Goal: Navigation & Orientation: Find specific page/section

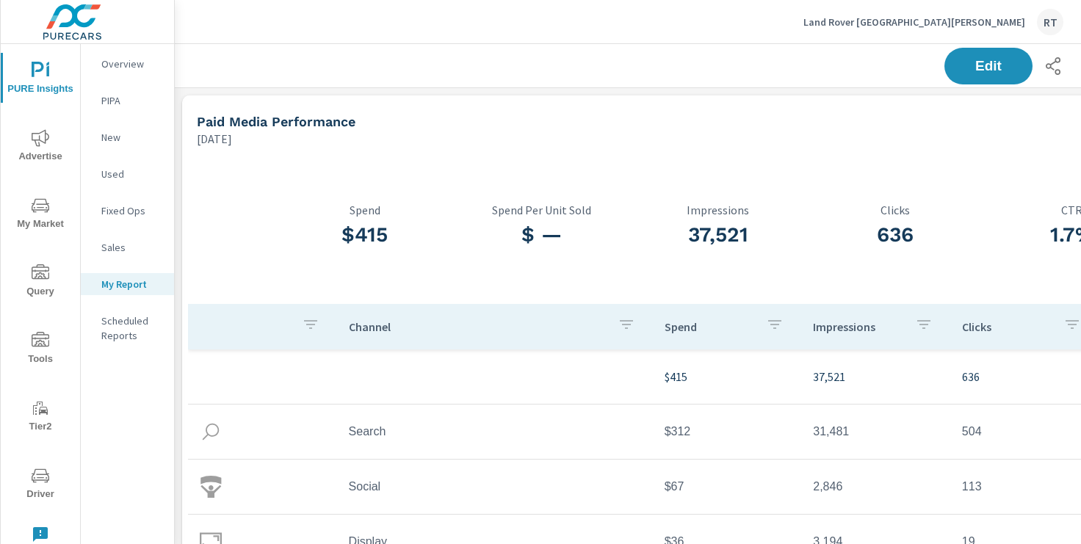
scroll to position [0, 181]
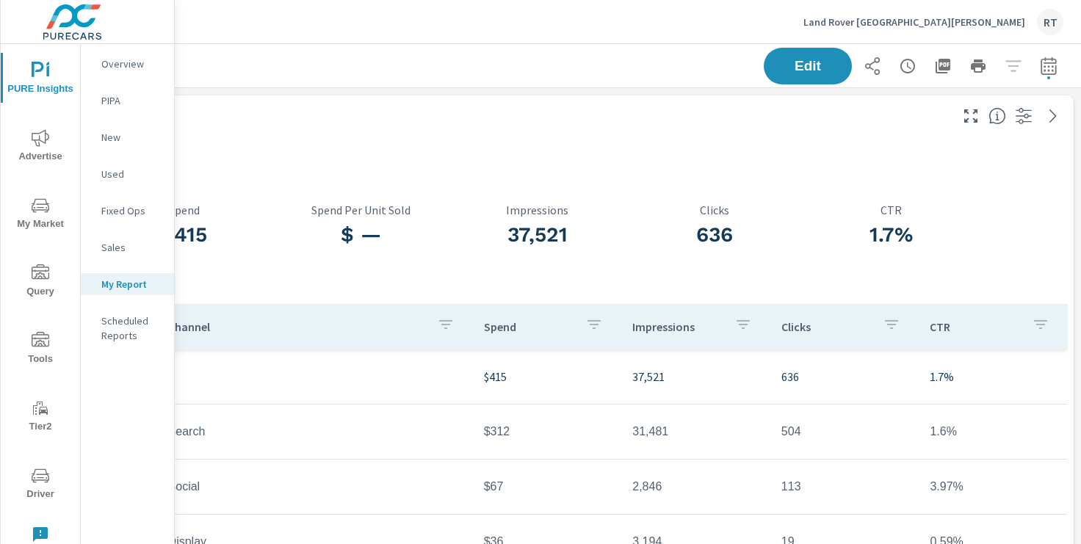
click at [906, 67] on icon "button" at bounding box center [908, 66] width 18 height 18
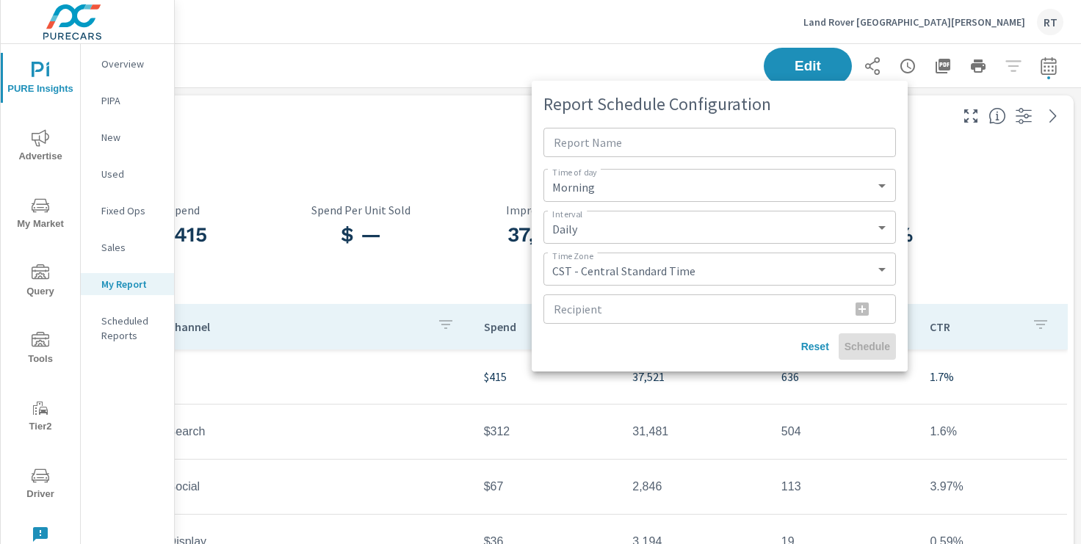
click at [441, 146] on div at bounding box center [540, 272] width 1081 height 544
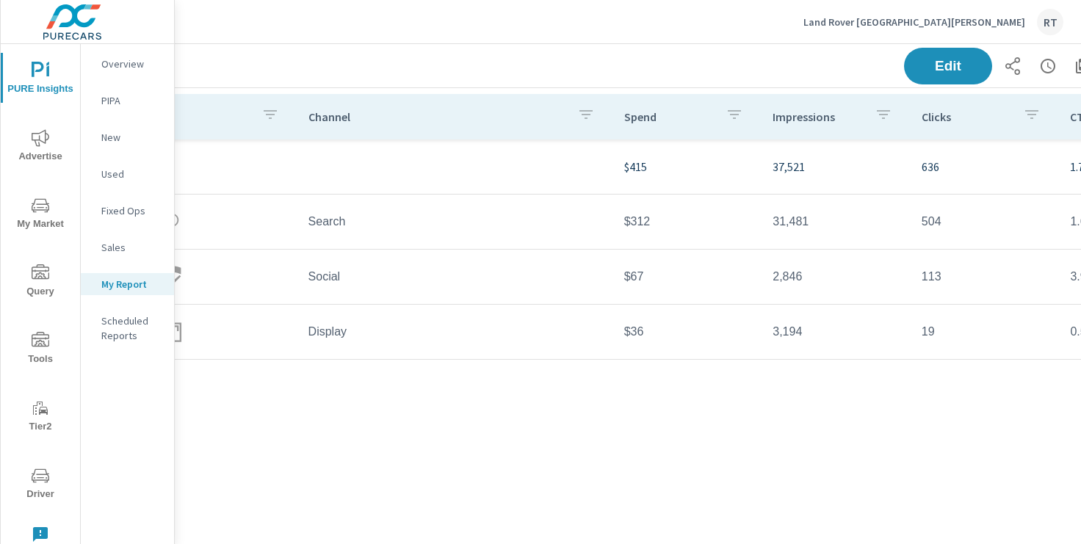
scroll to position [210, 181]
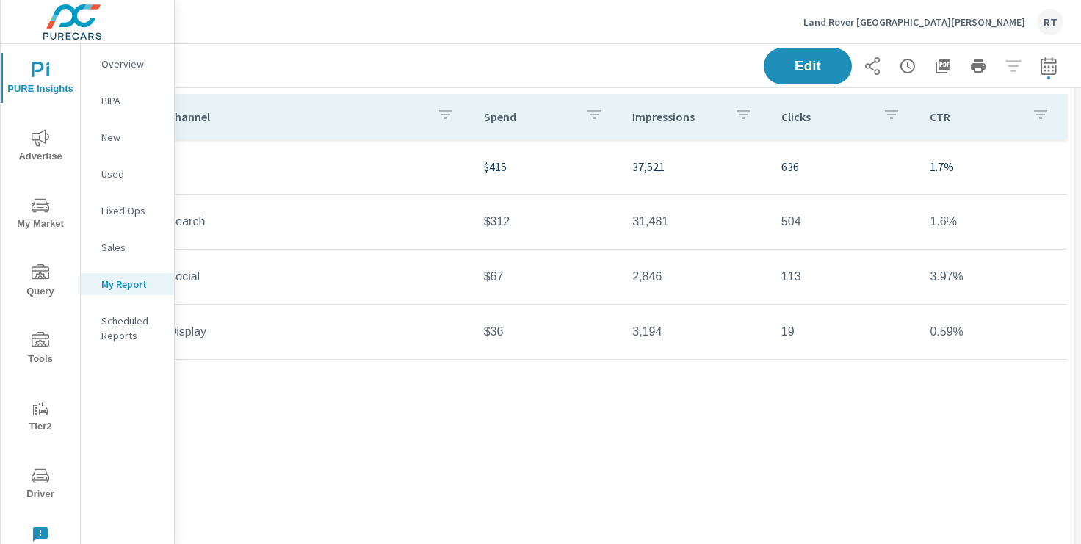
click at [905, 68] on icon "button" at bounding box center [908, 66] width 18 height 18
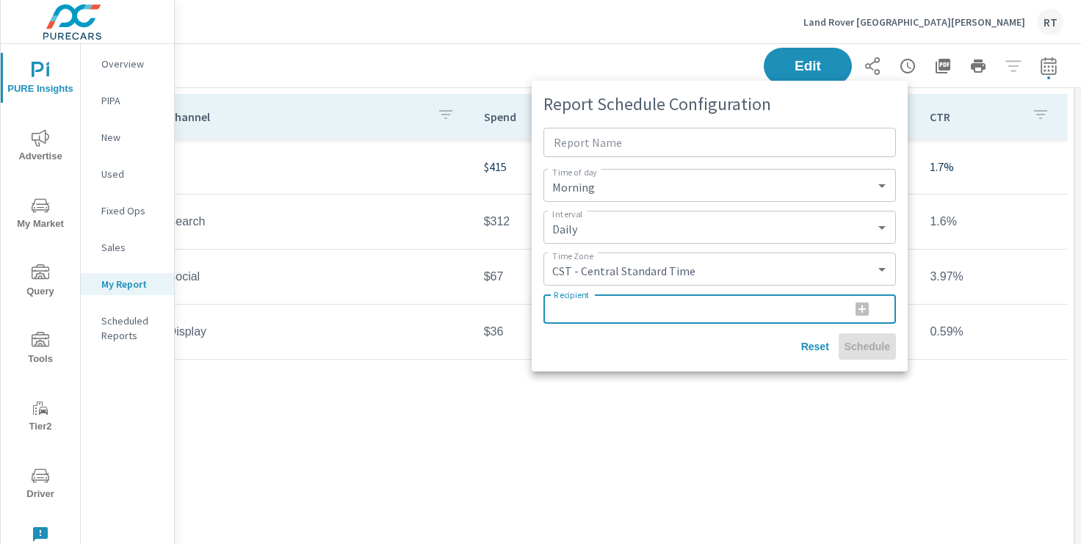
click at [782, 313] on input "Recipient" at bounding box center [690, 308] width 295 height 29
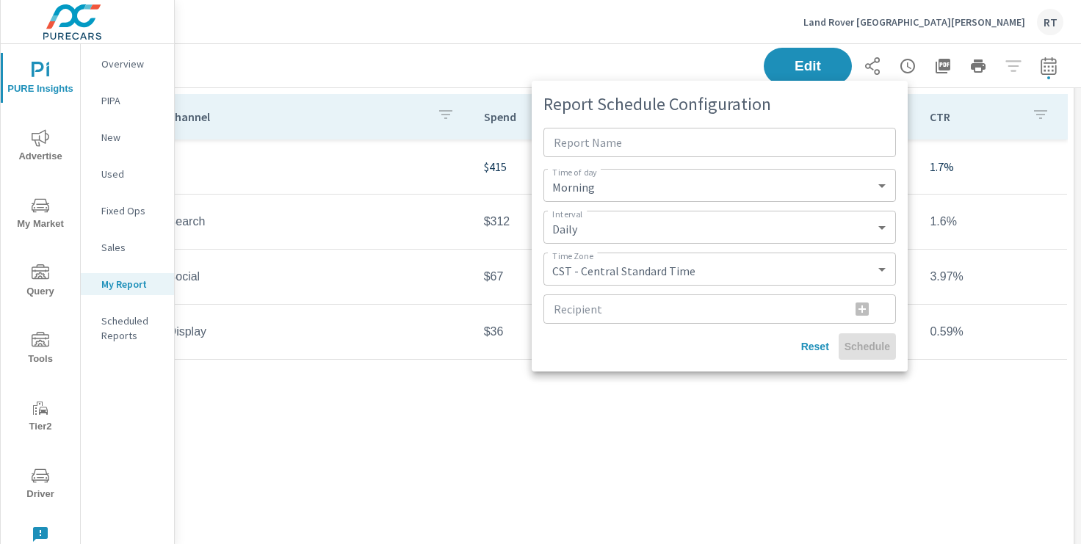
click at [446, 59] on div at bounding box center [540, 272] width 1081 height 544
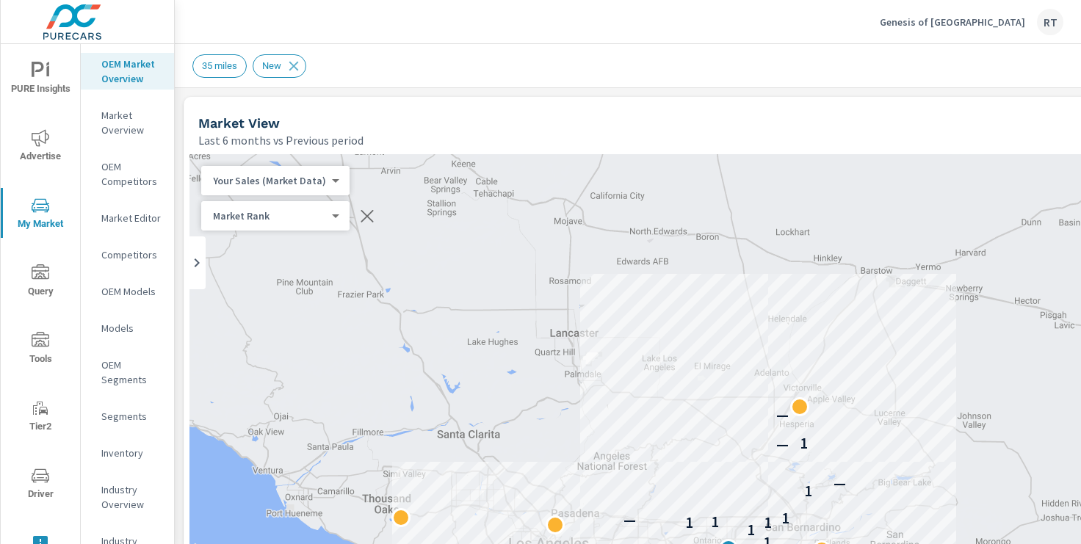
scroll to position [1, 0]
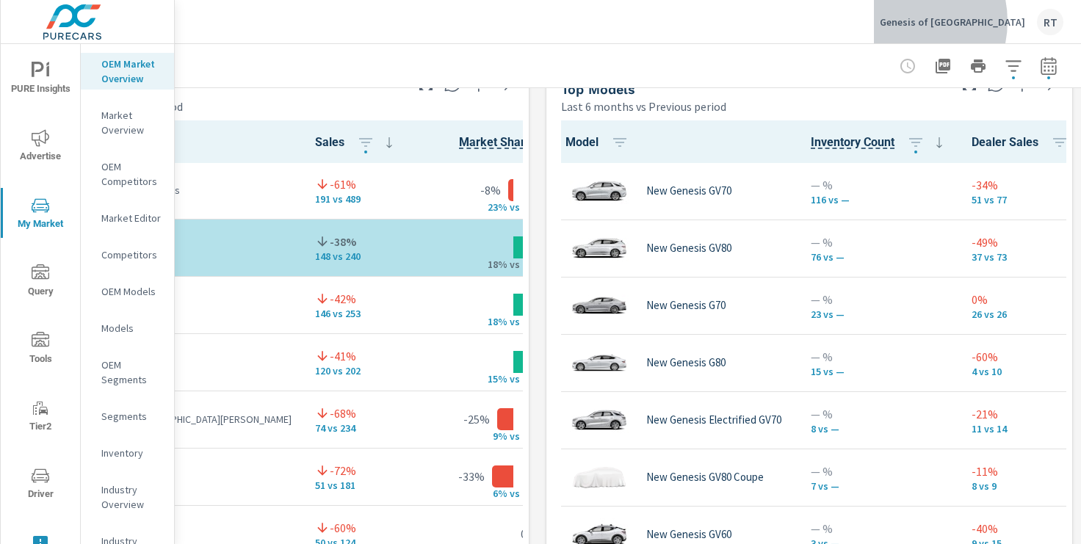
click at [960, 21] on p "Genesis of Ontario" at bounding box center [952, 21] width 145 height 13
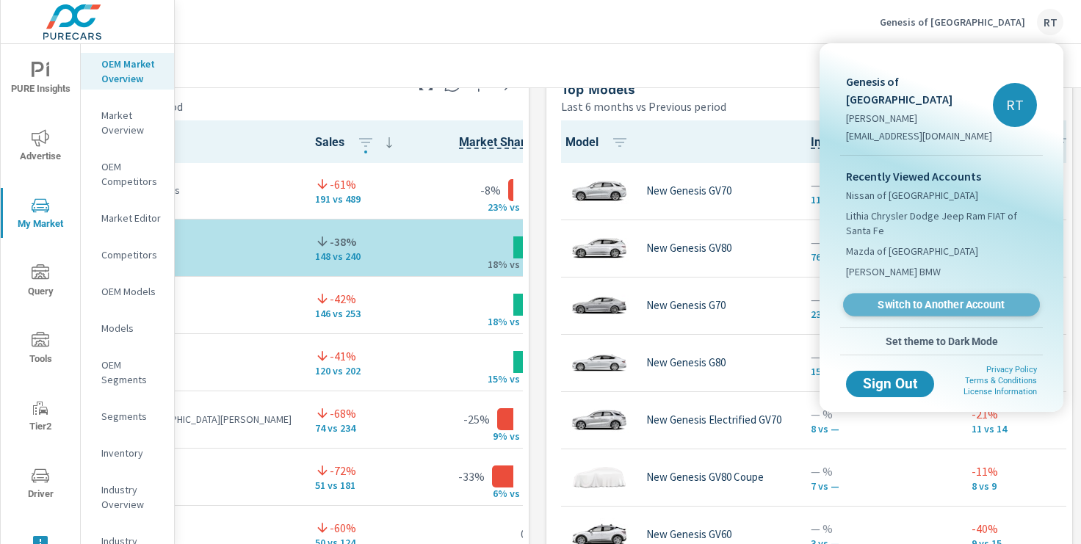
click at [891, 298] on span "Switch to Another Account" at bounding box center [941, 305] width 180 height 14
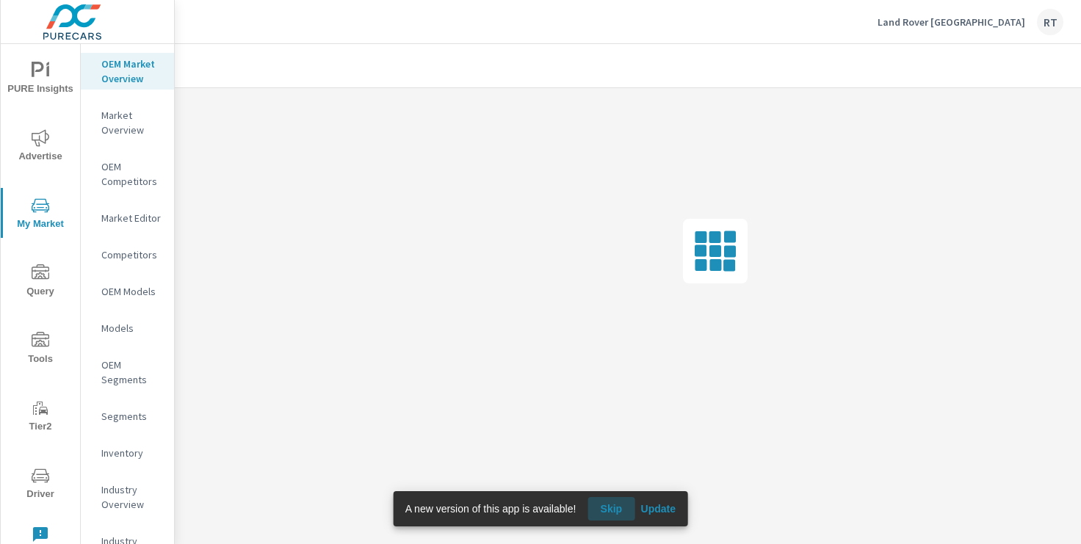
click at [617, 507] on span "Skip" at bounding box center [610, 508] width 35 height 13
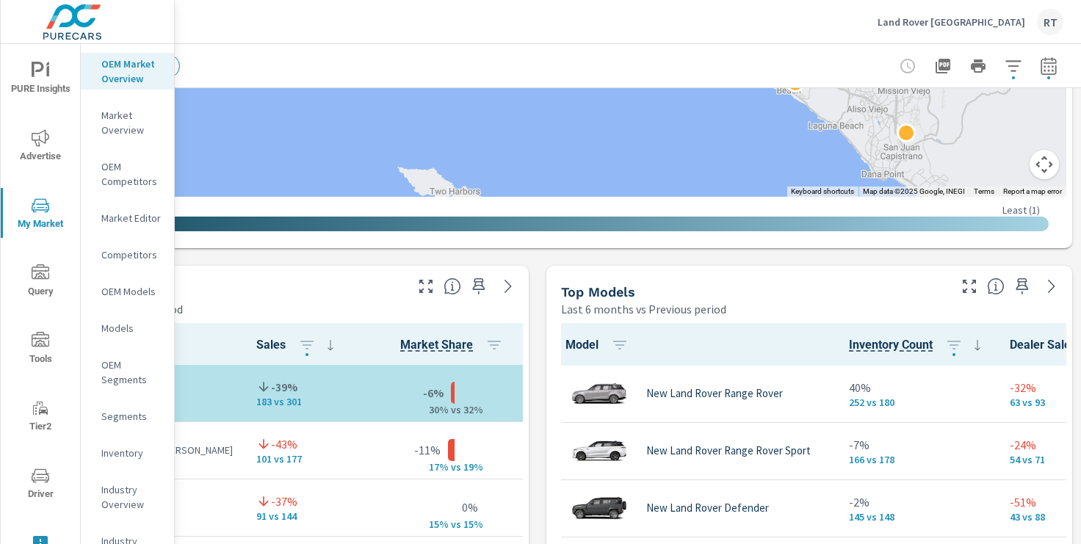
scroll to position [766, 181]
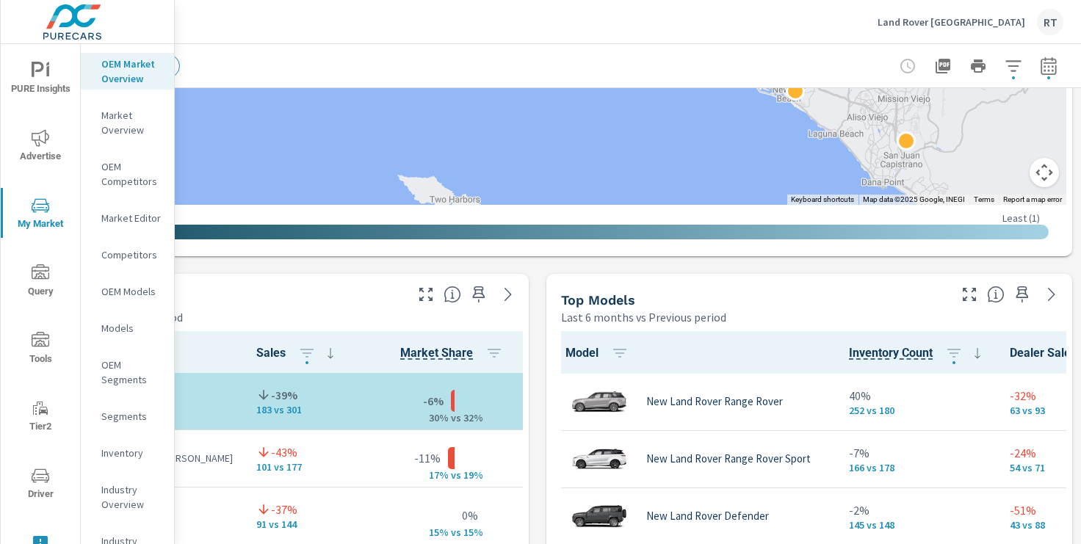
click at [1040, 173] on button "Map camera controls" at bounding box center [1043, 172] width 29 height 29
click at [1005, 102] on button "Zoom in" at bounding box center [1007, 98] width 29 height 29
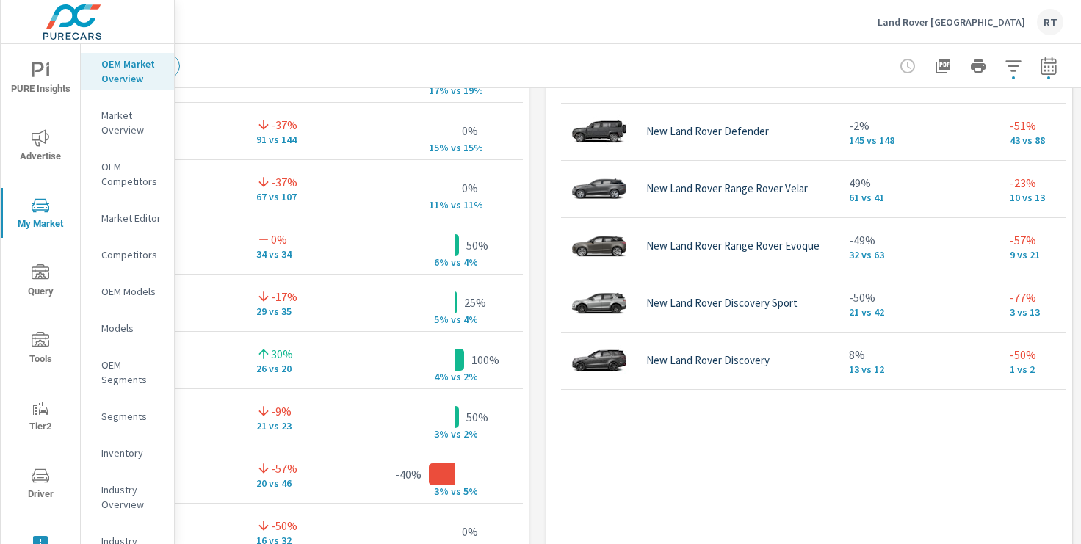
click at [940, 19] on p "Land Rover Los Angeles" at bounding box center [951, 21] width 148 height 13
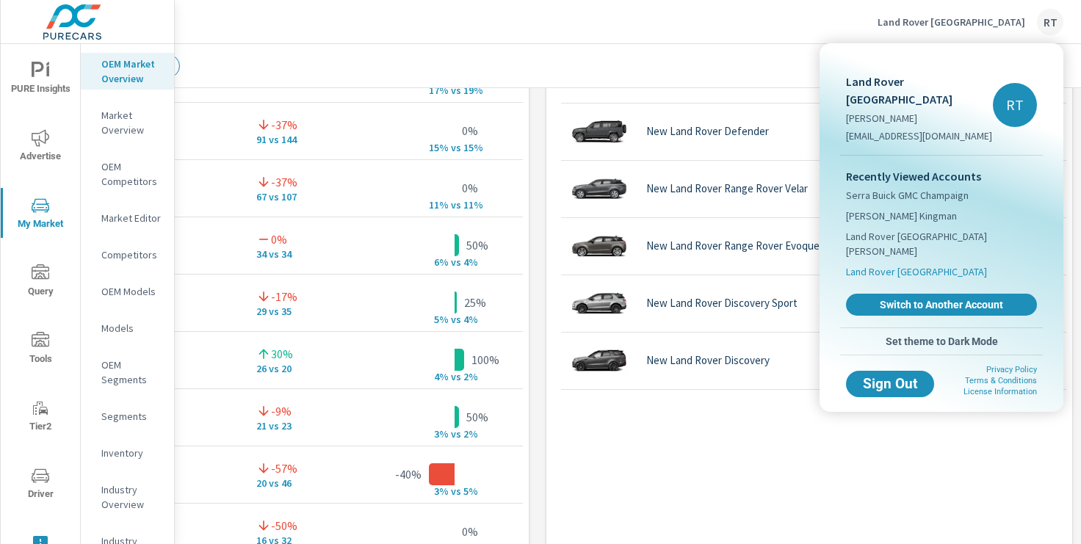
click at [888, 264] on span "Land Rover Pasadena" at bounding box center [916, 271] width 141 height 15
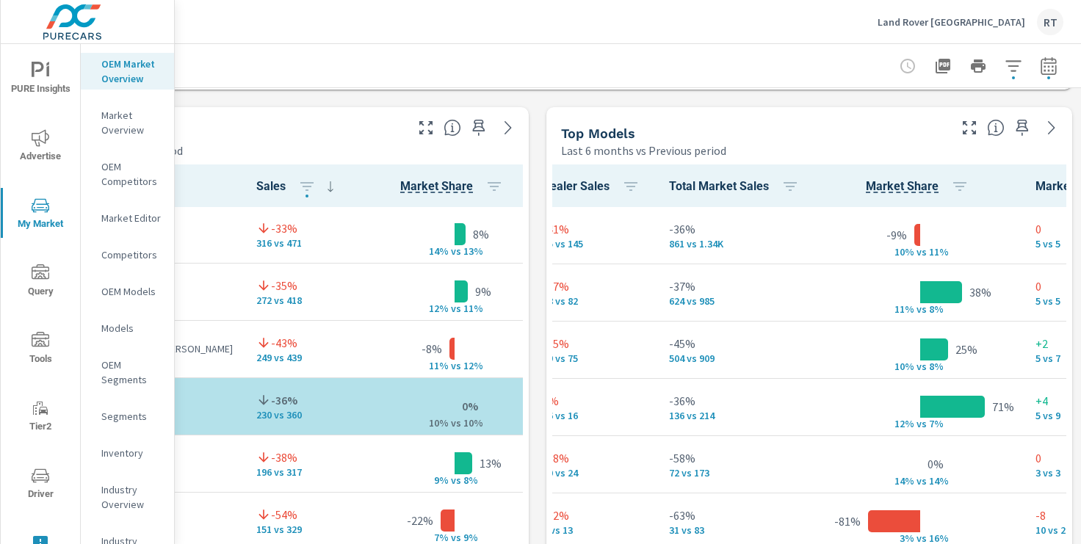
scroll to position [936, 181]
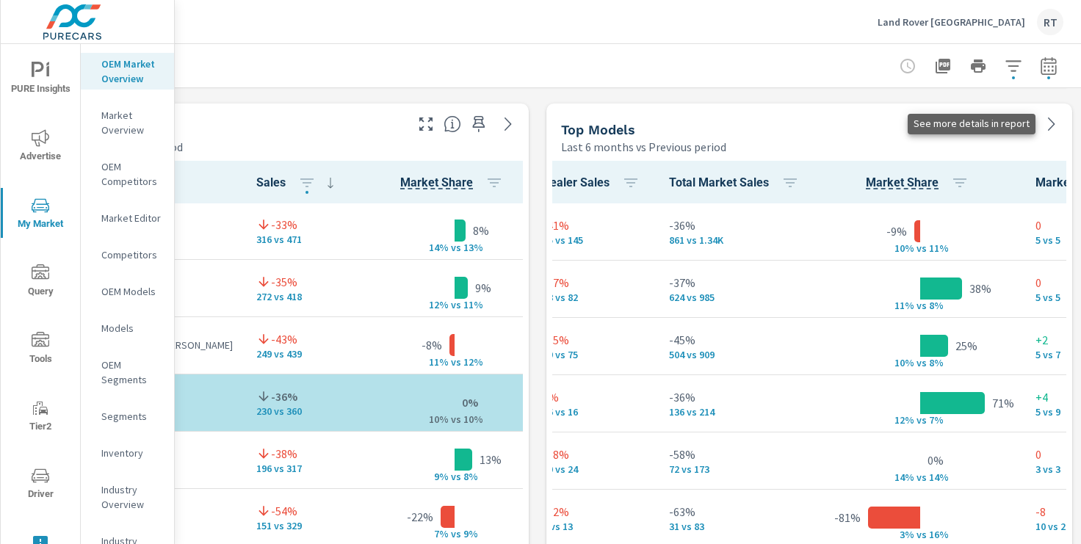
click at [1052, 125] on icon at bounding box center [1051, 123] width 7 height 13
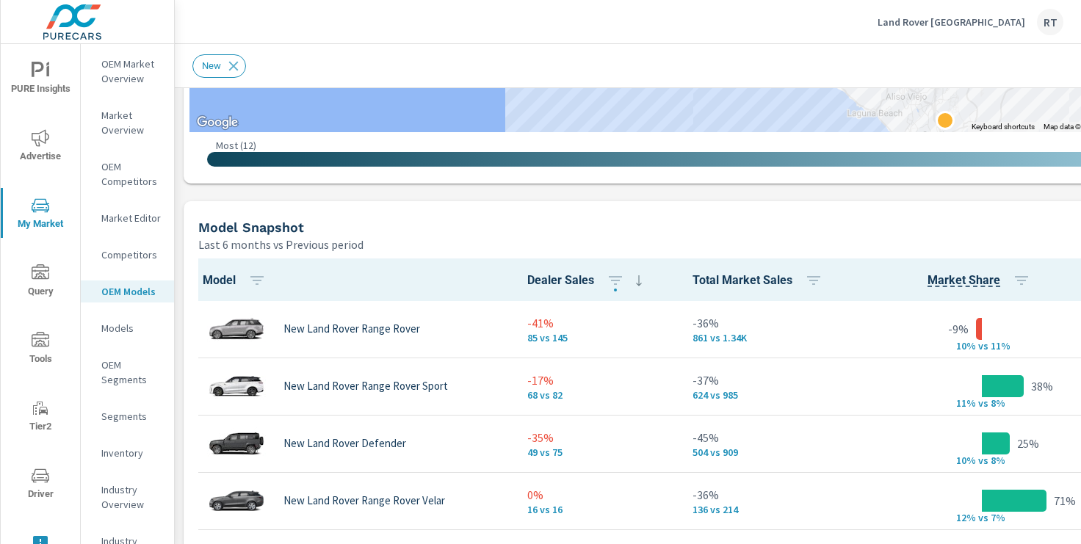
scroll to position [828, 0]
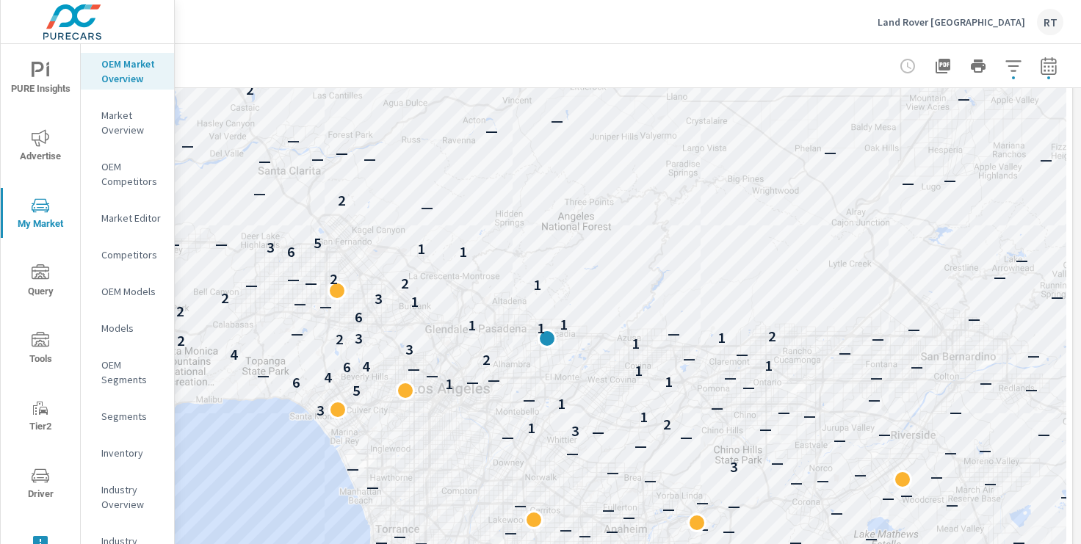
scroll to position [232, 181]
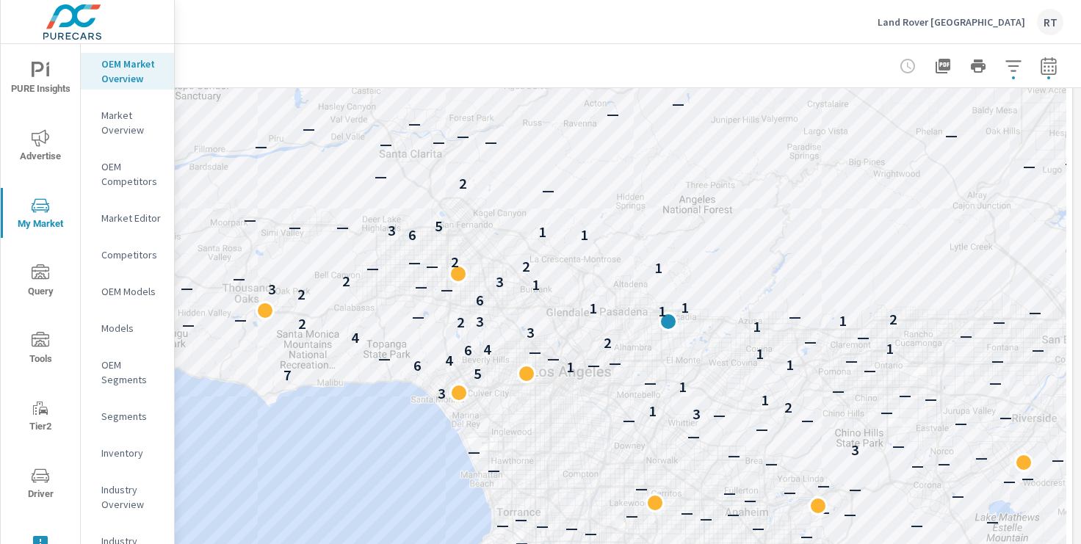
drag, startPoint x: 492, startPoint y: 196, endPoint x: 616, endPoint y: 179, distance: 125.2
click at [614, 180] on div "— — — 6 — 4 — — — — — — — — — — — 4 — — — — — — — — — — — — — — — — — — — — — —…" at bounding box center [537, 330] width 1057 height 816
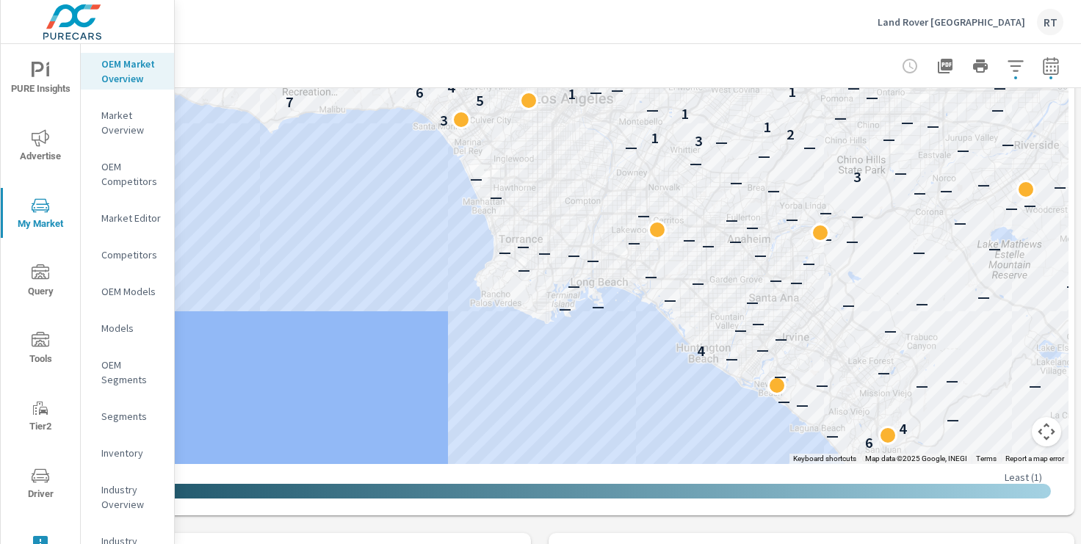
scroll to position [576, 178]
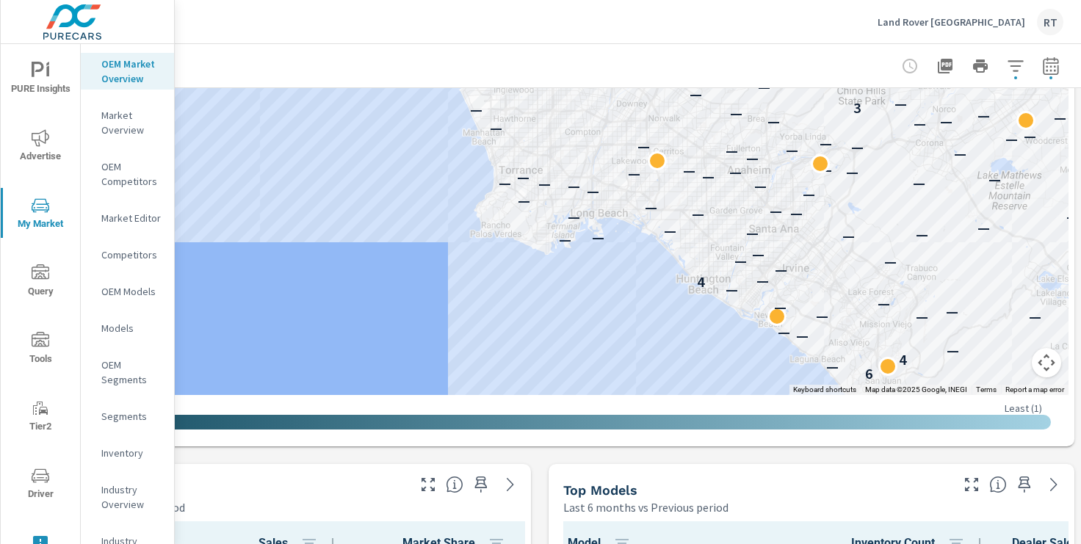
click at [1048, 369] on button "Map camera controls" at bounding box center [1045, 362] width 29 height 29
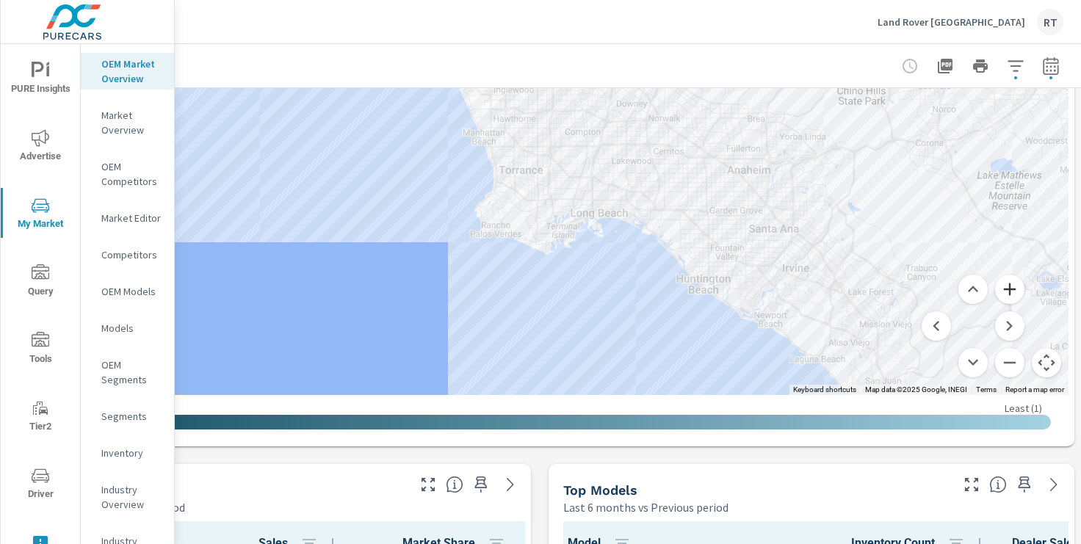
click at [1012, 294] on button "Zoom in" at bounding box center [1009, 289] width 29 height 29
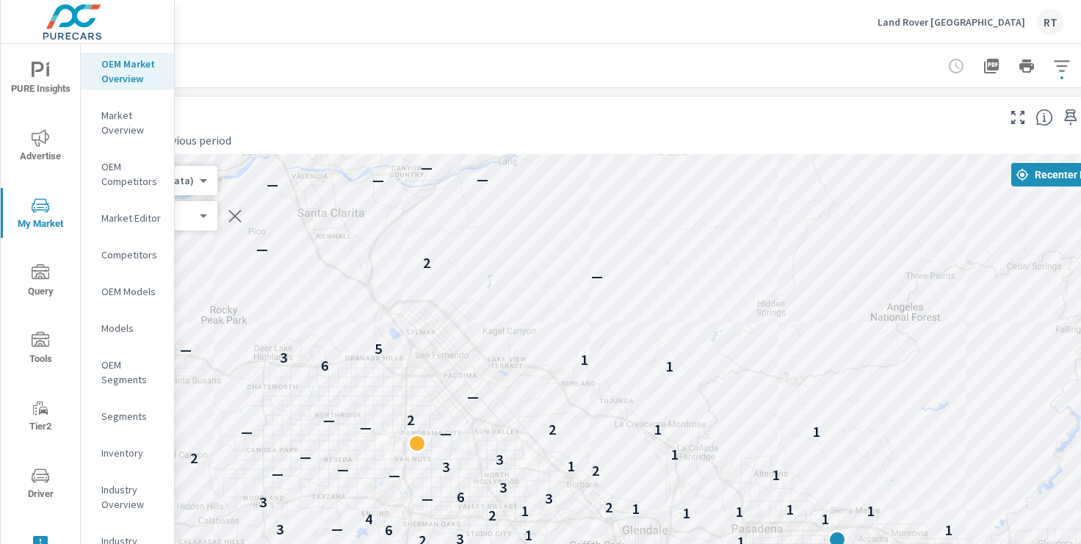
scroll to position [0, 181]
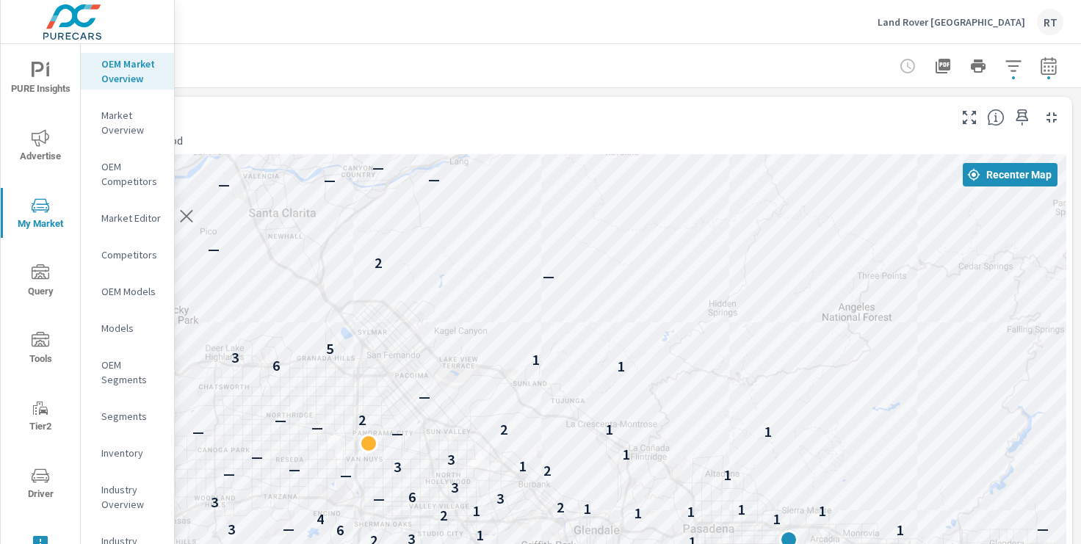
click at [1006, 58] on icon "button" at bounding box center [1013, 66] width 18 height 18
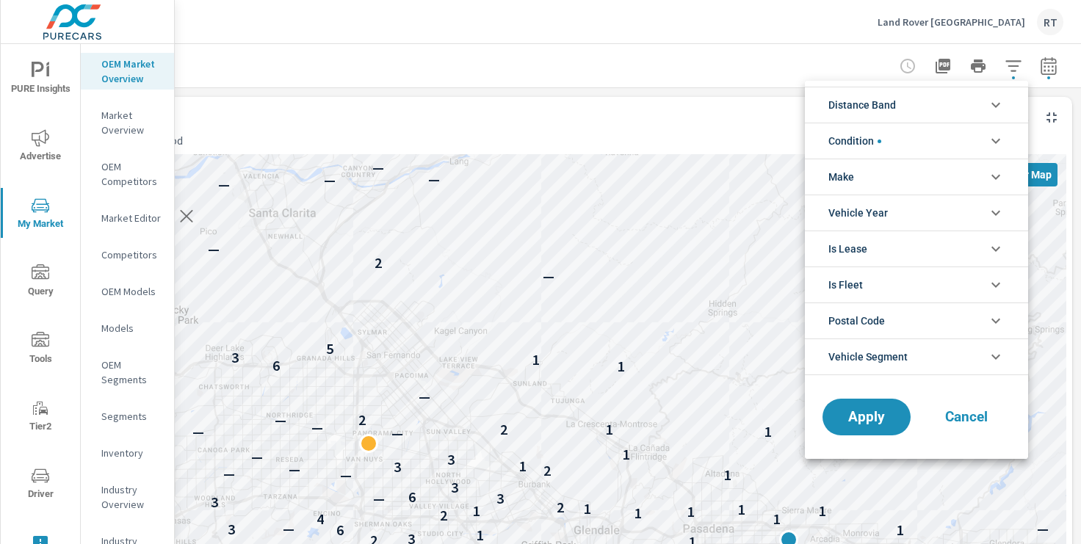
click at [997, 103] on icon "filter options" at bounding box center [996, 105] width 18 height 18
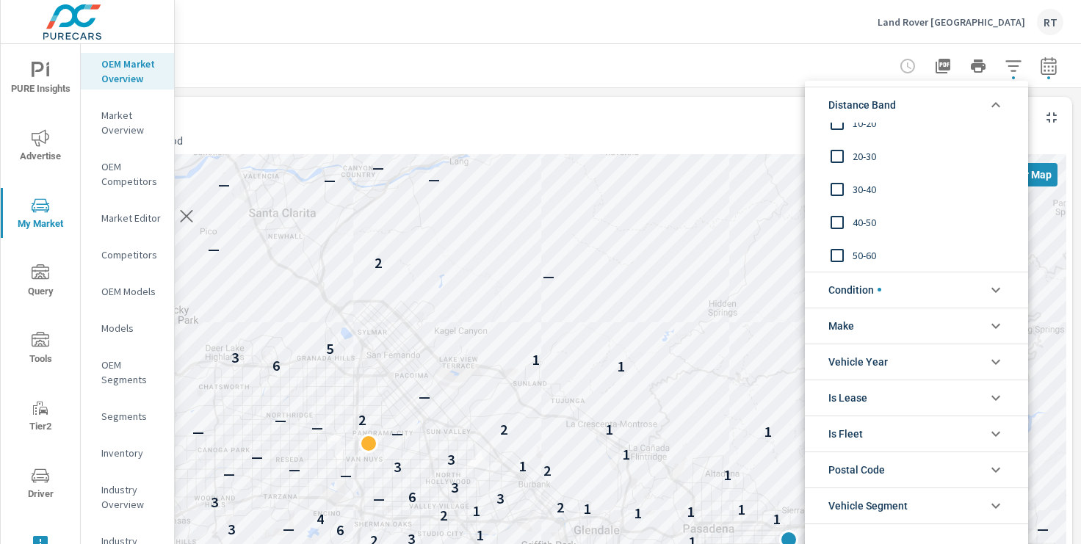
scroll to position [0, 0]
click at [699, 98] on div at bounding box center [540, 272] width 1081 height 544
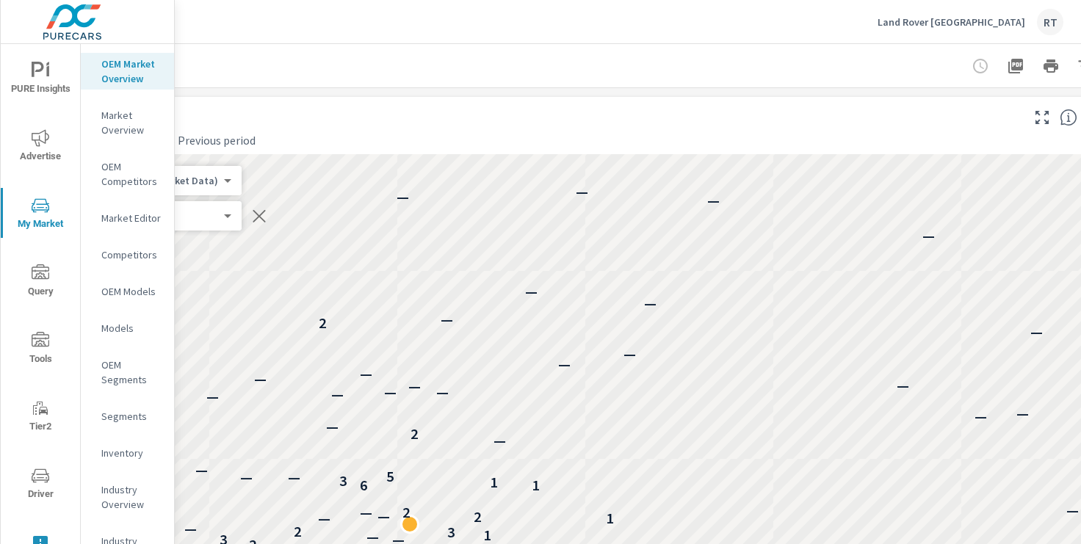
scroll to position [0, 181]
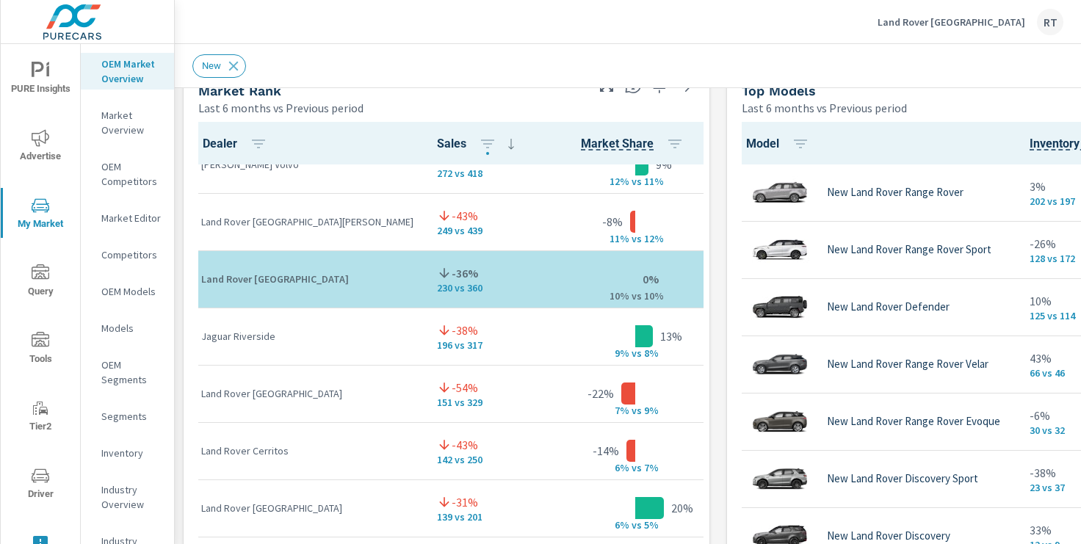
scroll to position [139, 1]
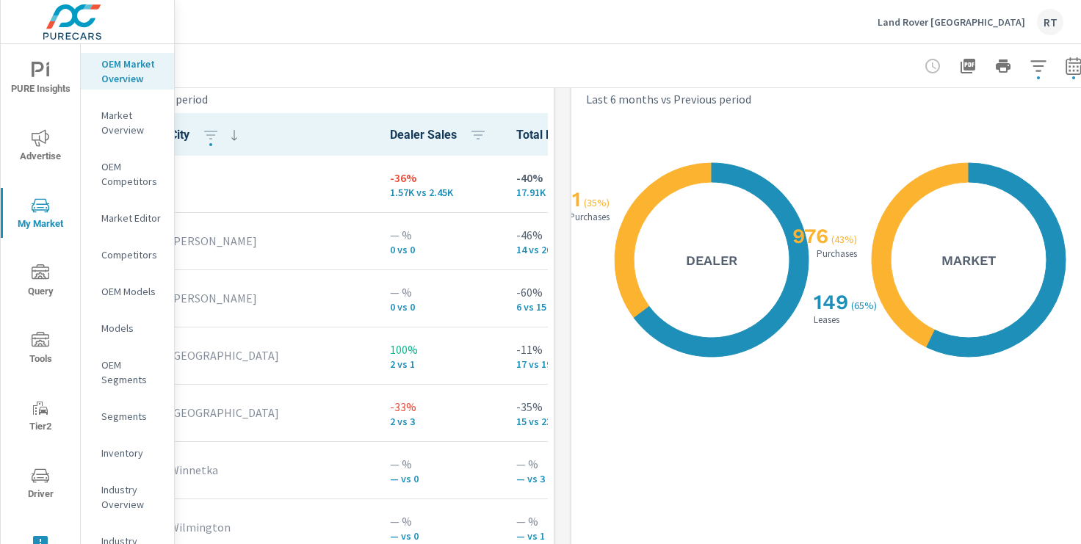
scroll to position [1769, 181]
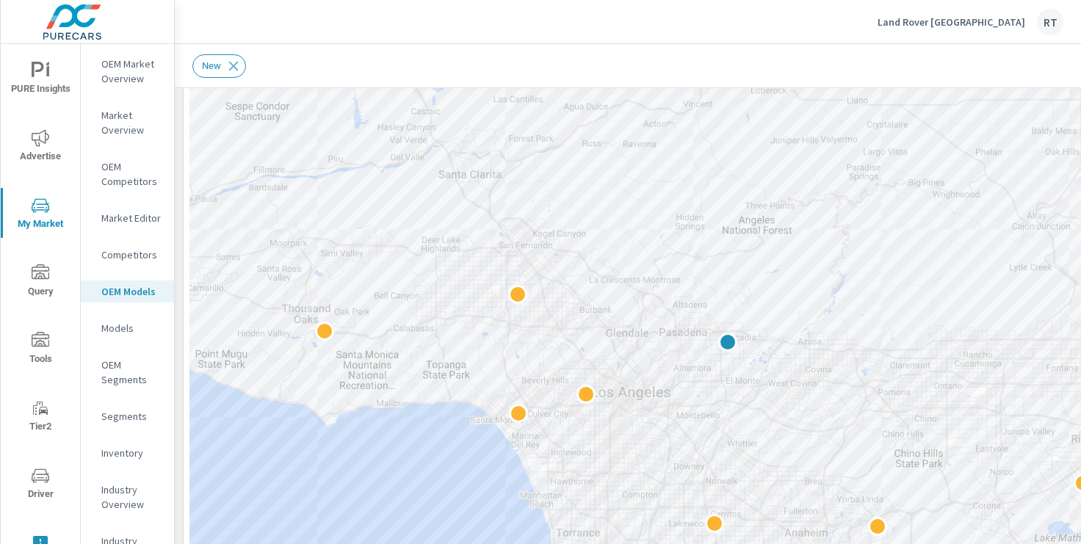
scroll to position [231, 1]
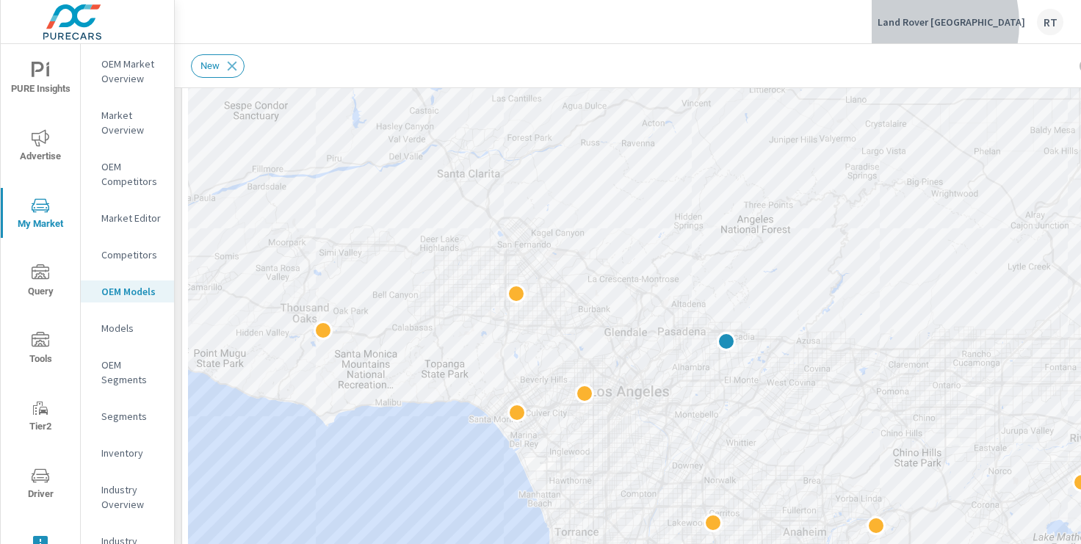
click at [951, 23] on p "Land Rover Pasadena" at bounding box center [951, 21] width 148 height 13
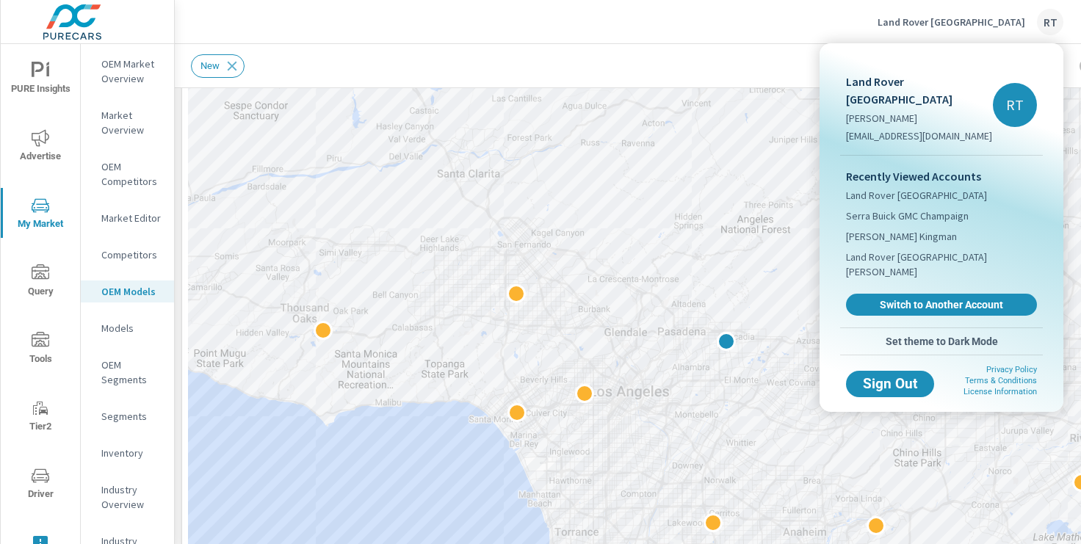
click at [725, 54] on div at bounding box center [540, 272] width 1081 height 544
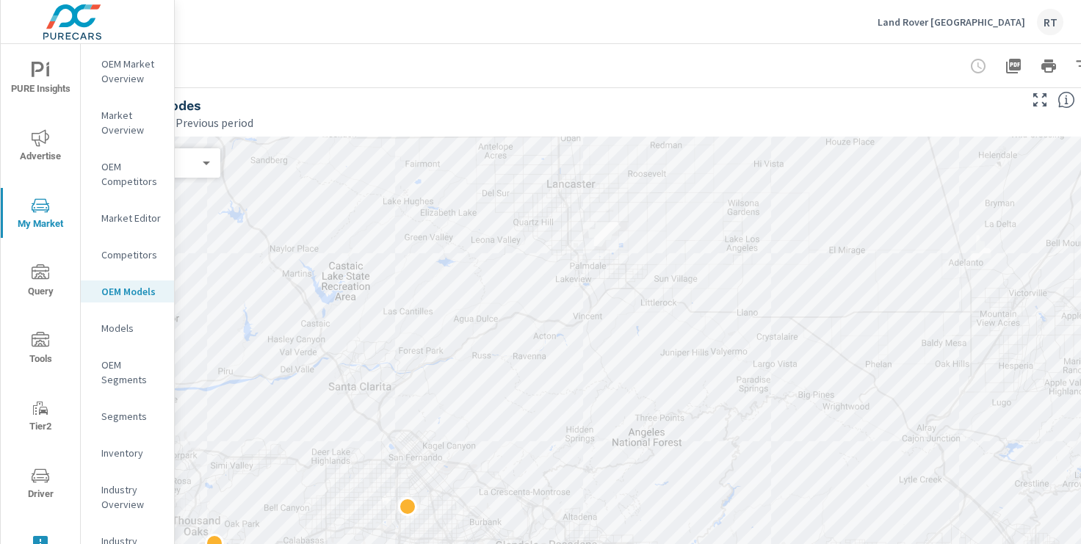
scroll to position [18, 181]
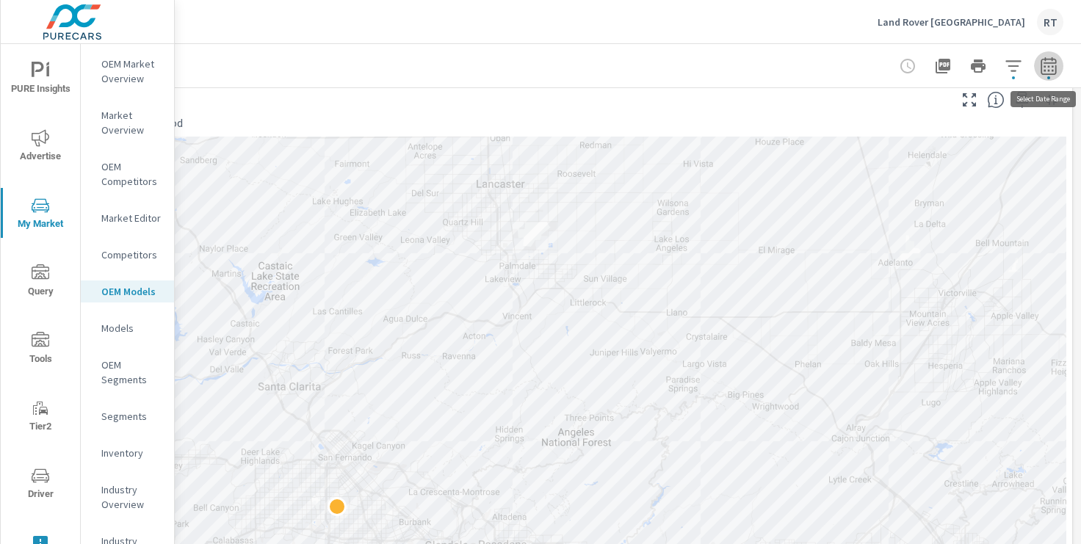
click at [1045, 65] on icon "button" at bounding box center [1048, 68] width 10 height 6
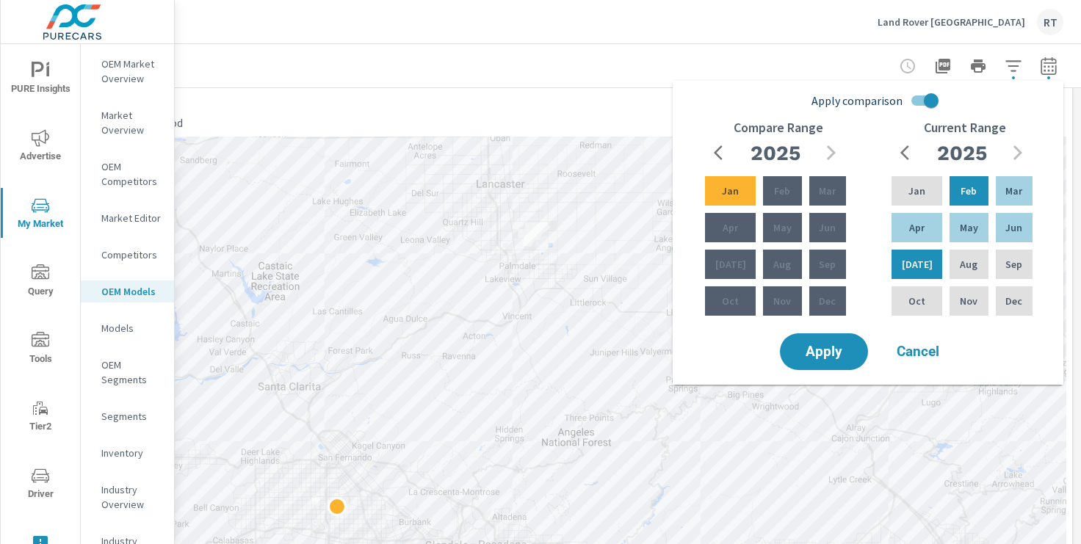
click at [885, 56] on div "New" at bounding box center [537, 65] width 1051 height 43
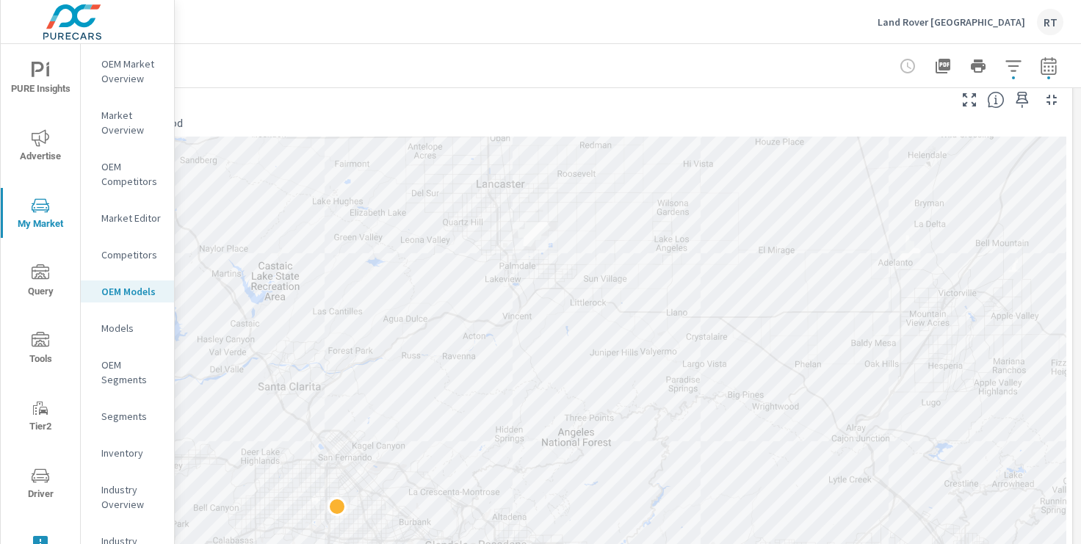
click at [1012, 21] on p "Land Rover Pasadena" at bounding box center [951, 21] width 148 height 13
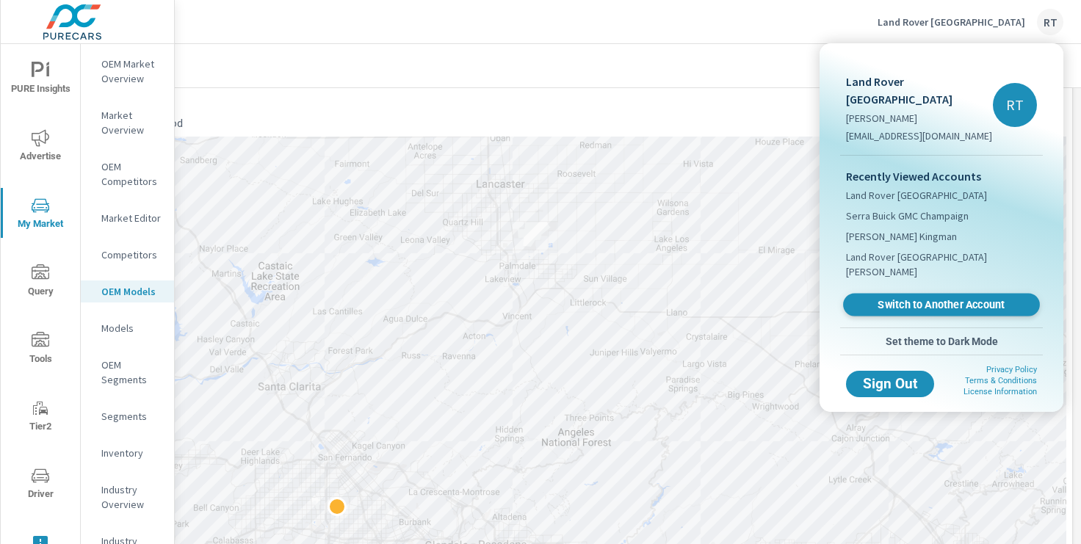
click at [898, 298] on span "Switch to Another Account" at bounding box center [941, 305] width 180 height 14
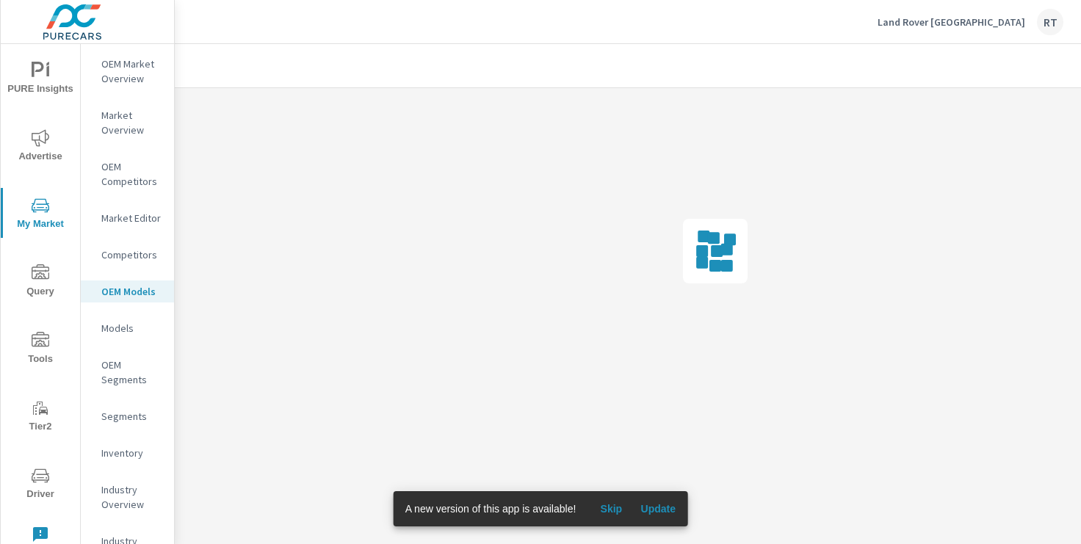
click at [612, 512] on span "Skip" at bounding box center [610, 508] width 35 height 13
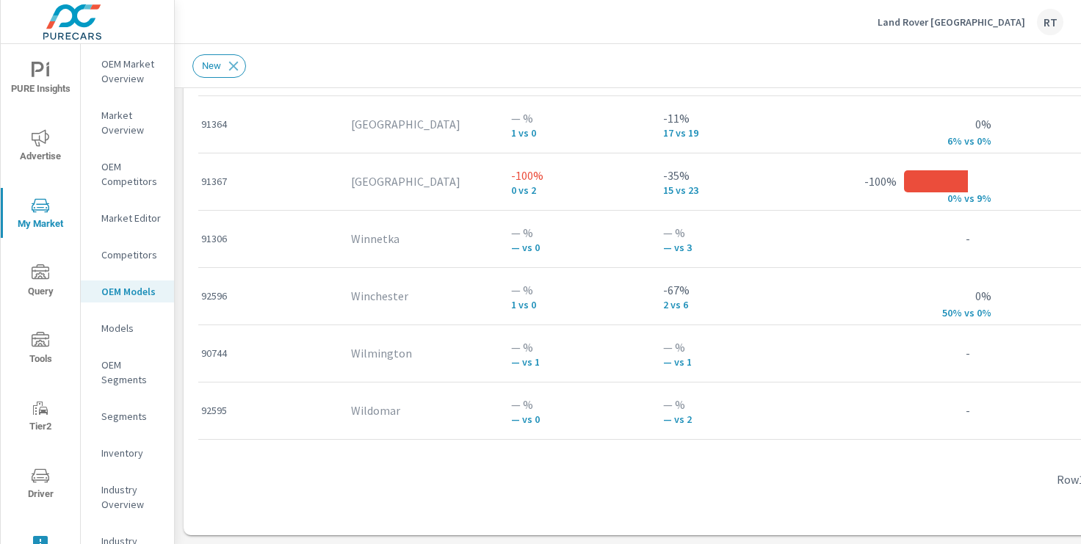
click at [139, 68] on p "OEM Market Overview" at bounding box center [131, 71] width 61 height 29
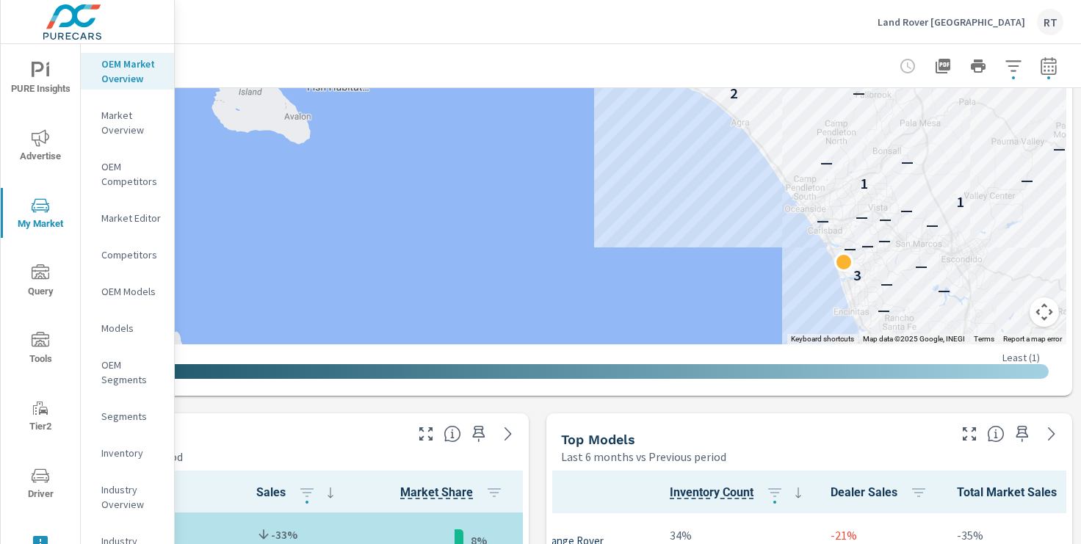
scroll to position [645, 181]
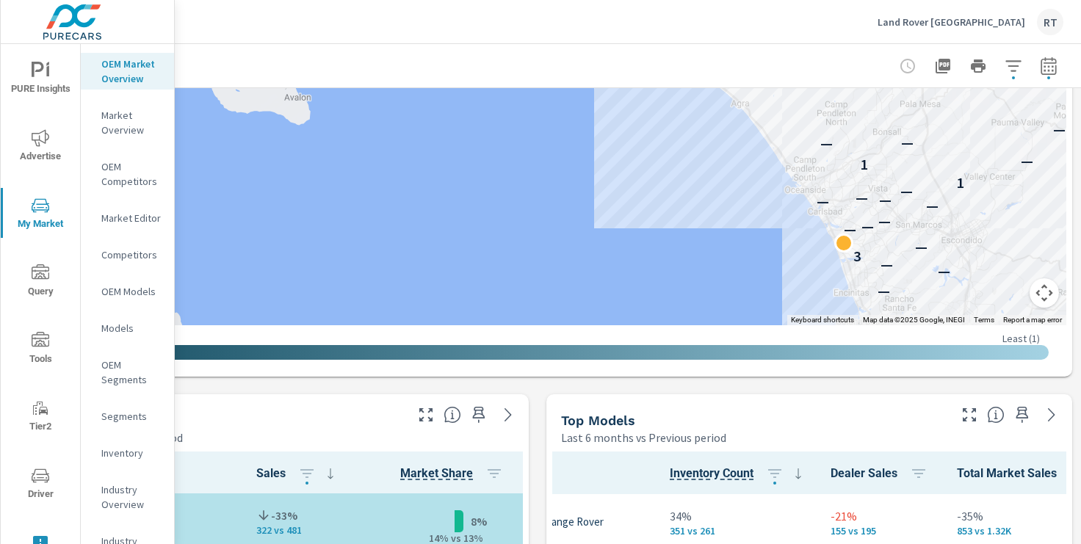
click at [1045, 286] on button "Map camera controls" at bounding box center [1043, 292] width 29 height 29
click at [1008, 220] on button "Zoom in" at bounding box center [1007, 219] width 29 height 29
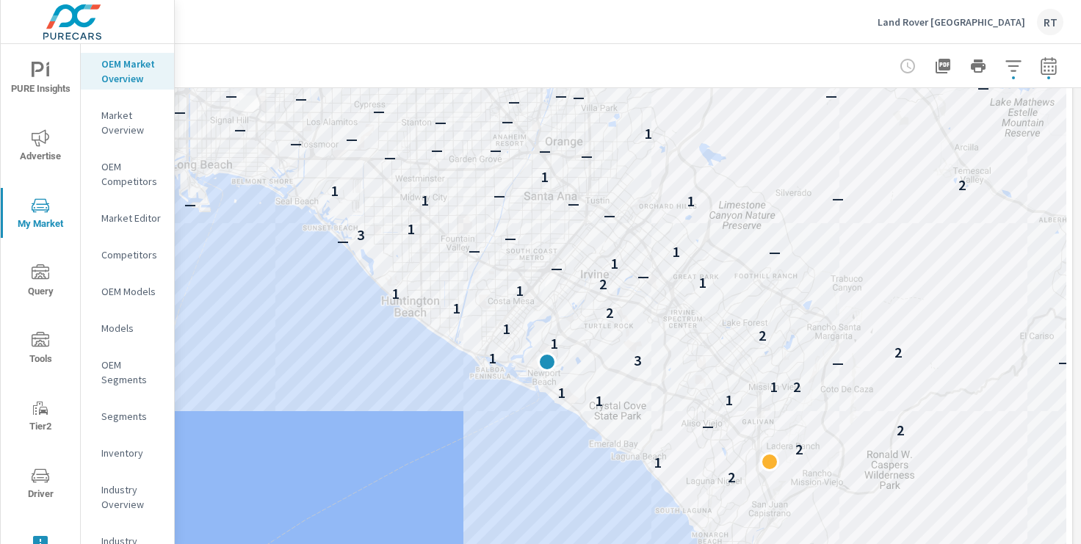
scroll to position [200, 181]
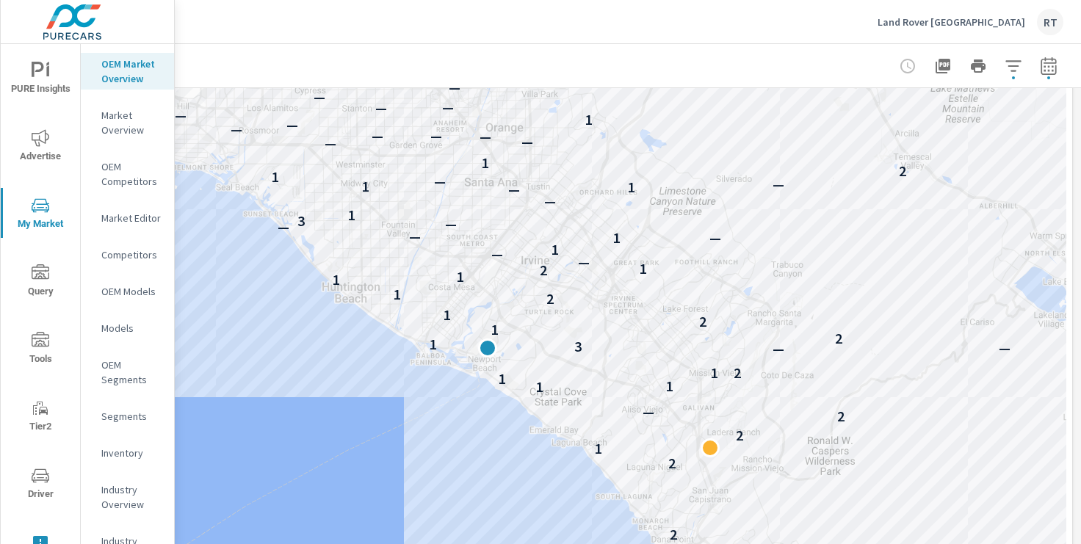
drag, startPoint x: 841, startPoint y: 139, endPoint x: 780, endPoint y: 116, distance: 65.3
click at [780, 115] on div "3 3 — — — — 3 — — — — — — — — — 1 1 — — 2 — — 2 2 — — 2 3 1 2 2 — — 1 1 1 2 1 —…" at bounding box center [537, 362] width 1057 height 816
click at [936, 22] on p "Land Rover Newport Beach" at bounding box center [951, 21] width 148 height 13
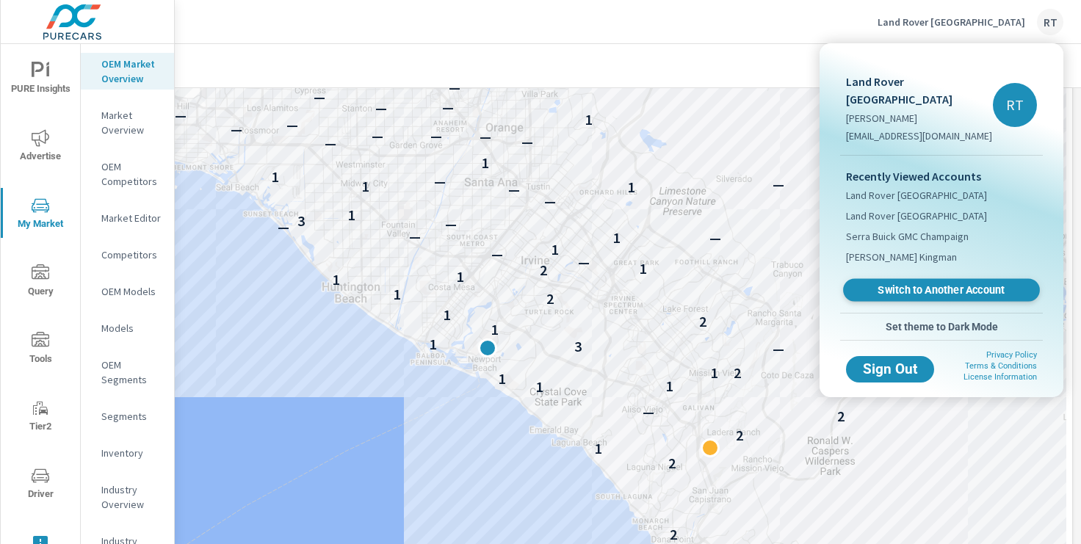
click at [913, 283] on span "Switch to Another Account" at bounding box center [941, 290] width 180 height 14
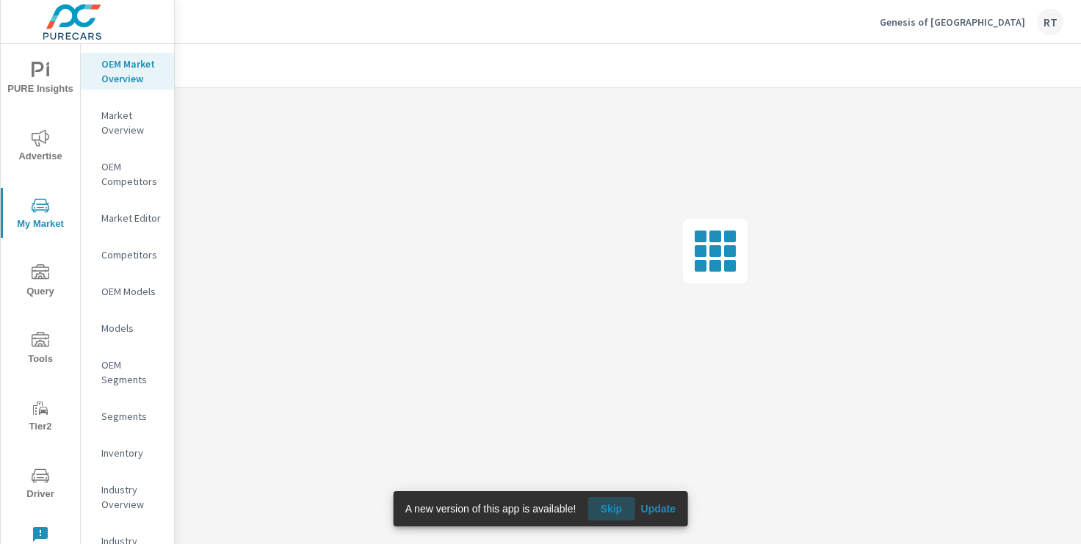
click at [611, 512] on span "Skip" at bounding box center [610, 508] width 35 height 13
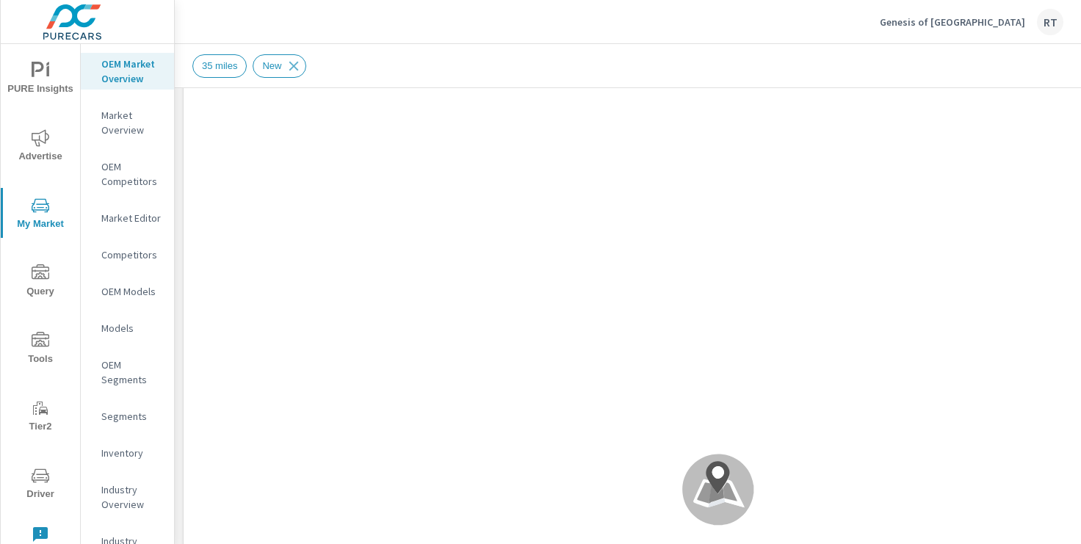
scroll to position [1, 0]
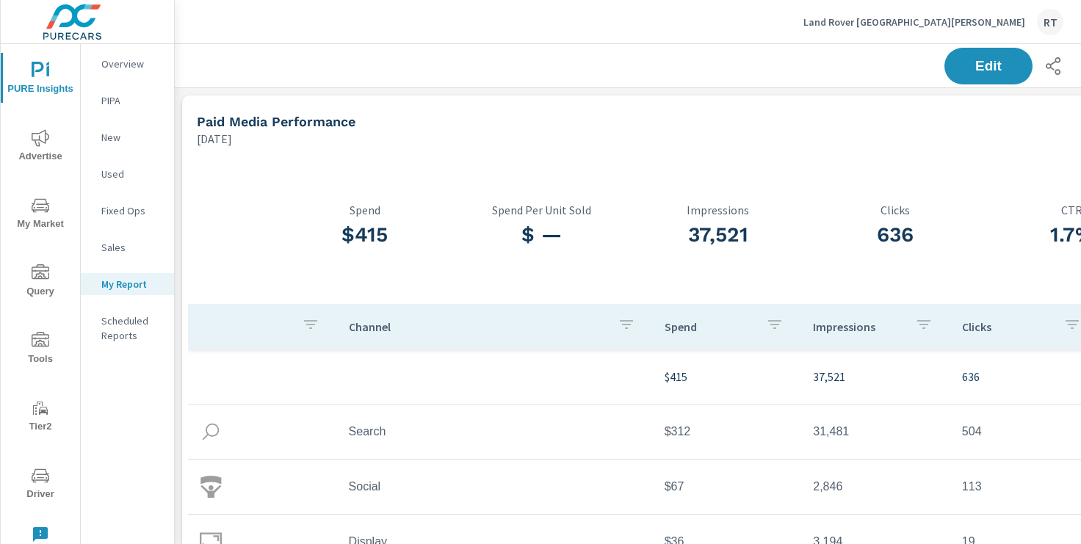
scroll to position [2372, 1087]
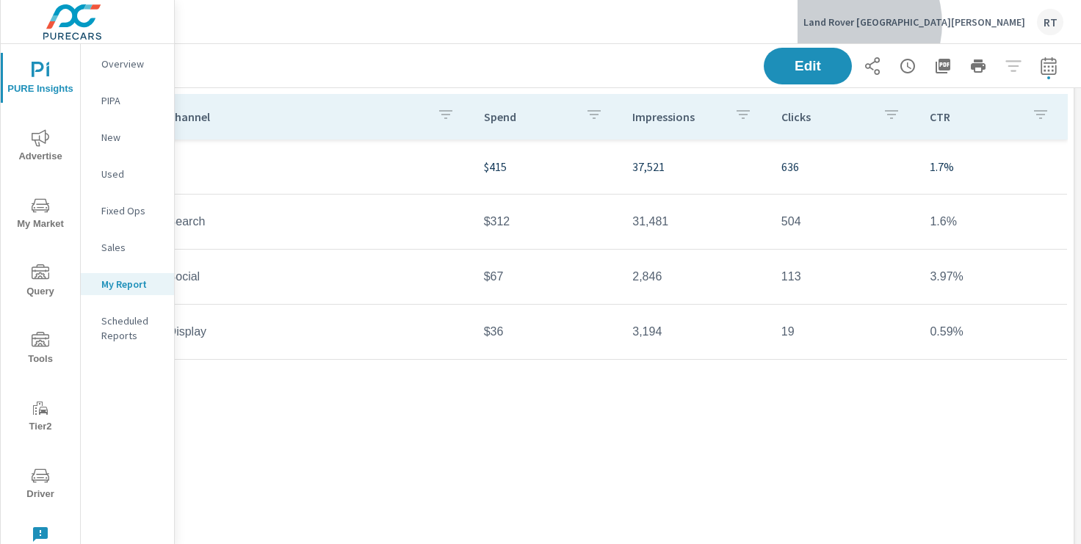
click at [976, 23] on p "Land Rover [GEOGRAPHIC_DATA][PERSON_NAME]" at bounding box center [914, 21] width 222 height 13
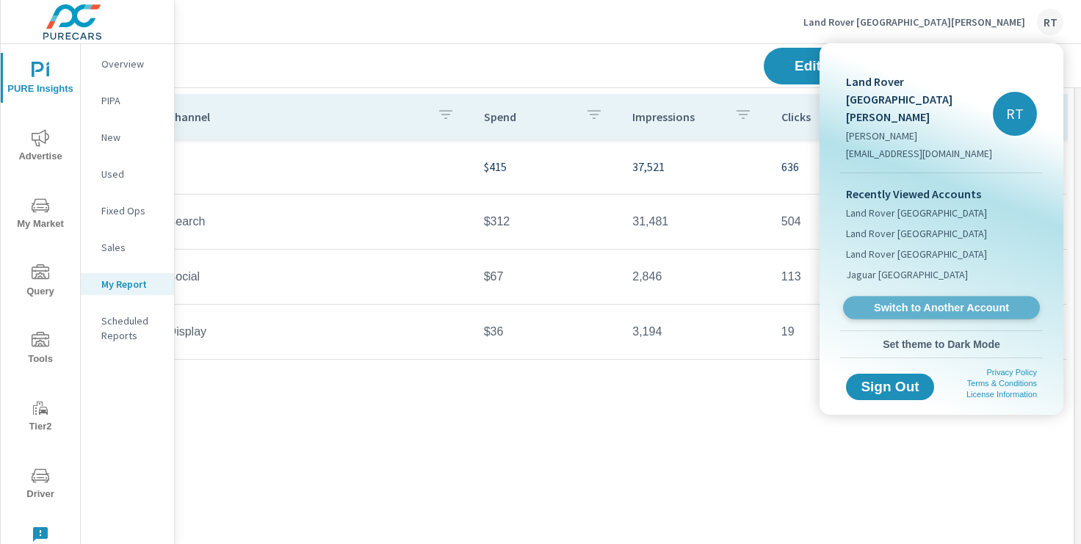
click at [899, 301] on span "Switch to Another Account" at bounding box center [941, 308] width 180 height 14
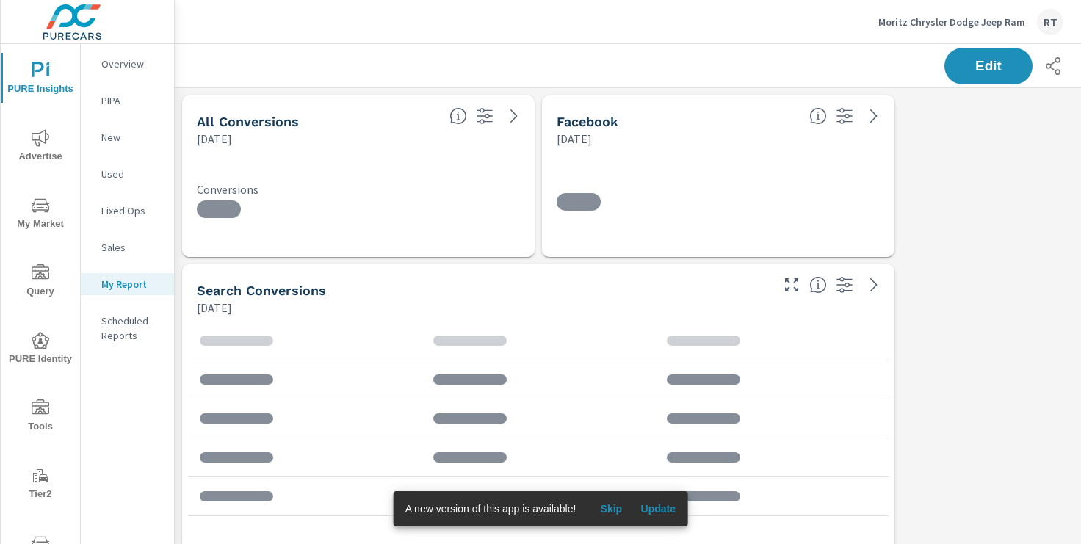
scroll to position [2203, 1087]
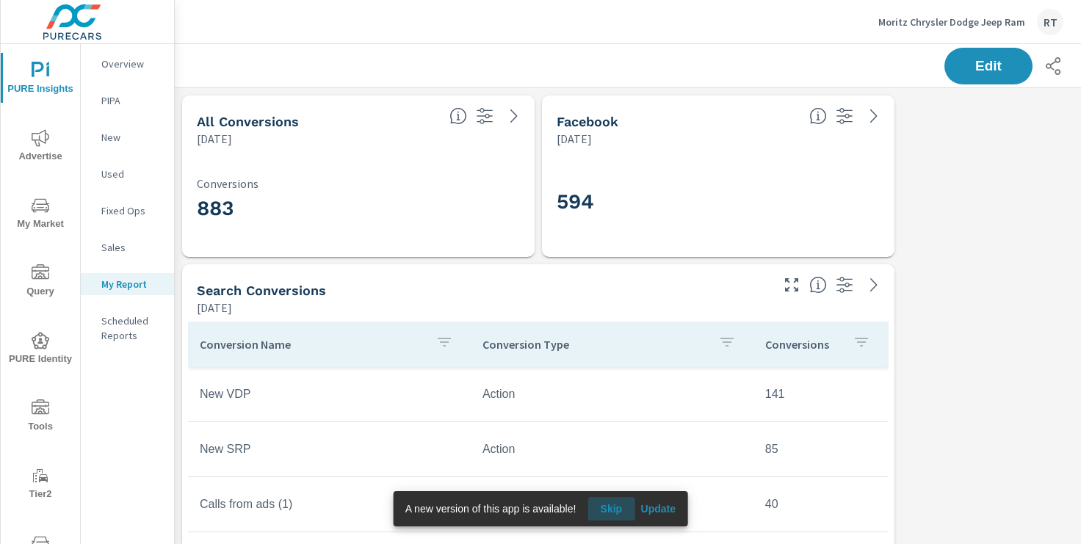
click at [610, 510] on span "Skip" at bounding box center [610, 508] width 35 height 13
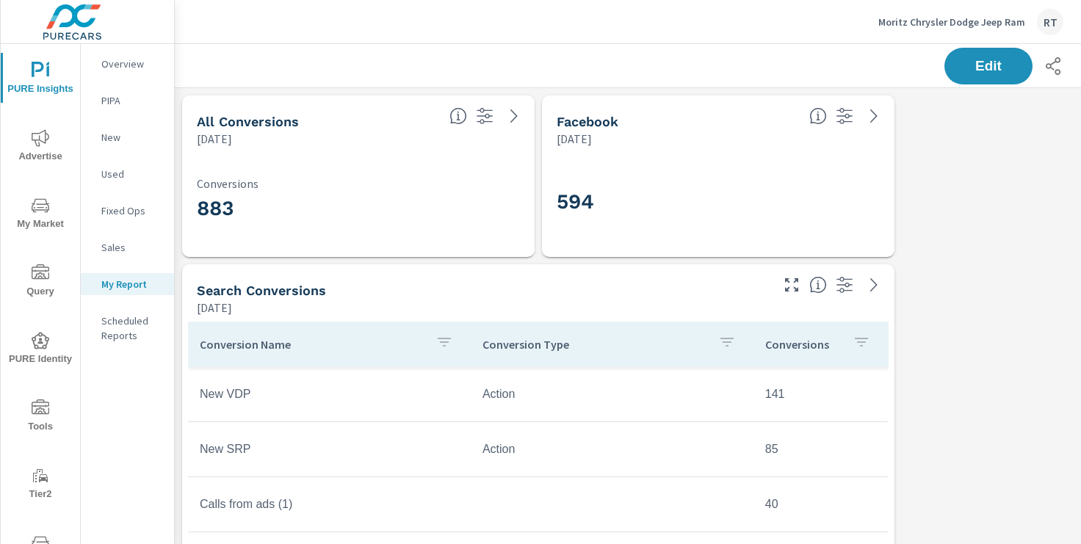
click at [113, 65] on p "Overview" at bounding box center [131, 64] width 61 height 15
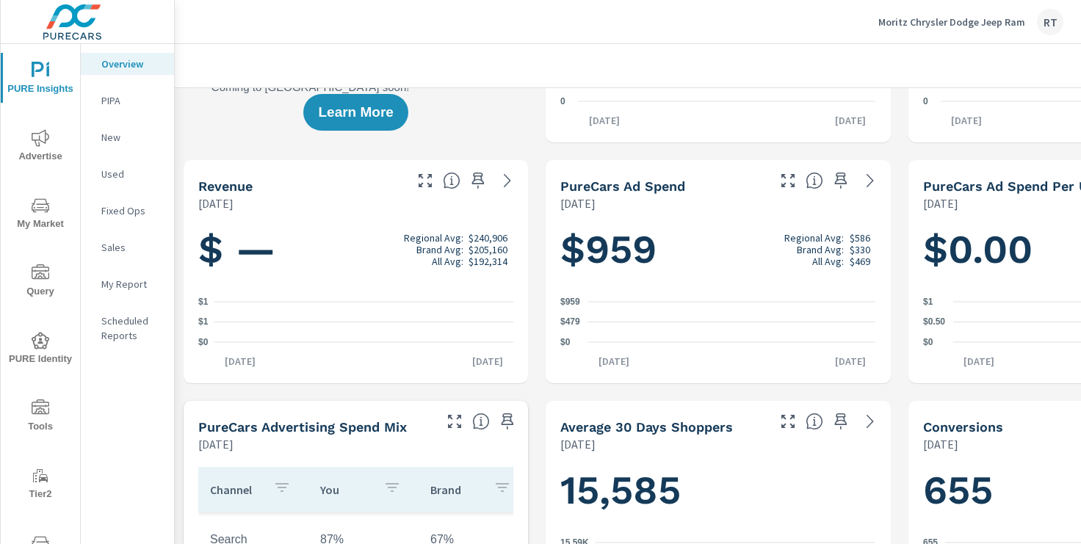
scroll to position [182, 0]
